Goal: Navigation & Orientation: Understand site structure

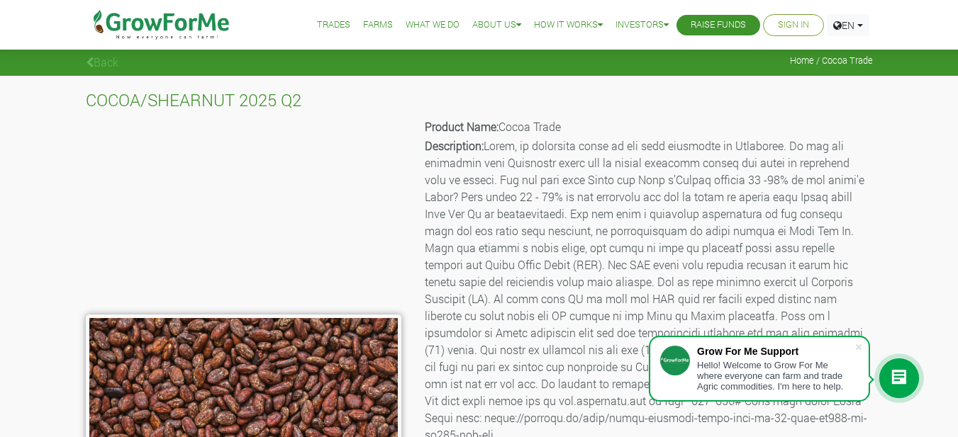
click at [328, 25] on link "Trades" at bounding box center [333, 25] width 33 height 15
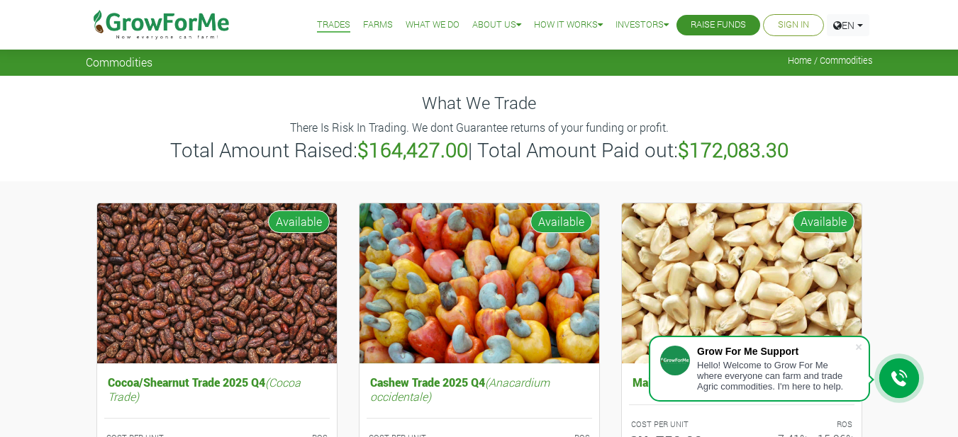
click at [371, 21] on link "Farms" at bounding box center [378, 25] width 30 height 15
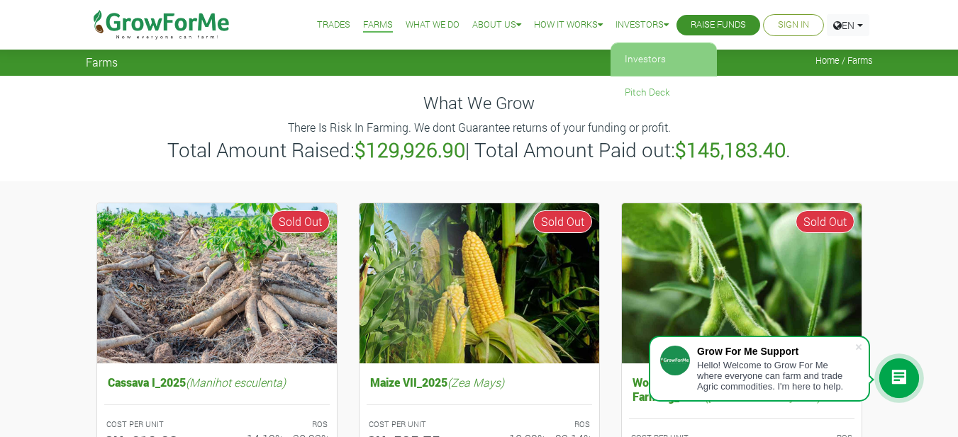
click at [633, 55] on link "Investors" at bounding box center [663, 59] width 106 height 33
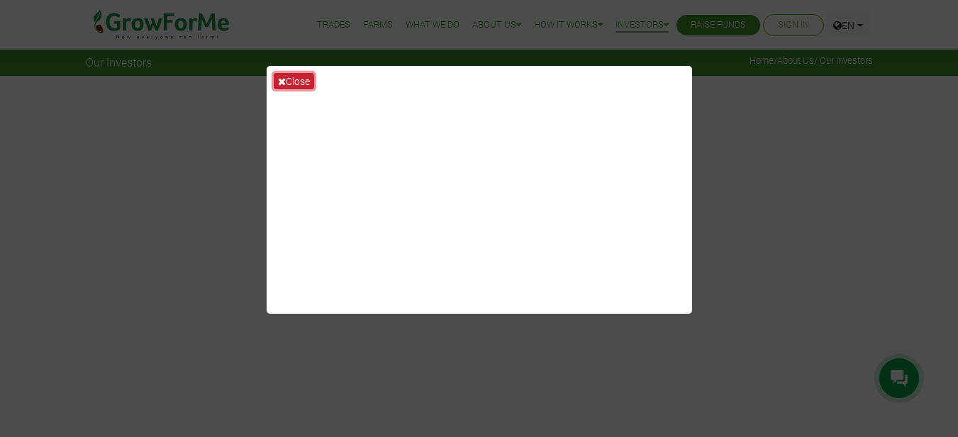
click at [294, 83] on button "Close" at bounding box center [294, 81] width 40 height 16
